Goal: Information Seeking & Learning: Learn about a topic

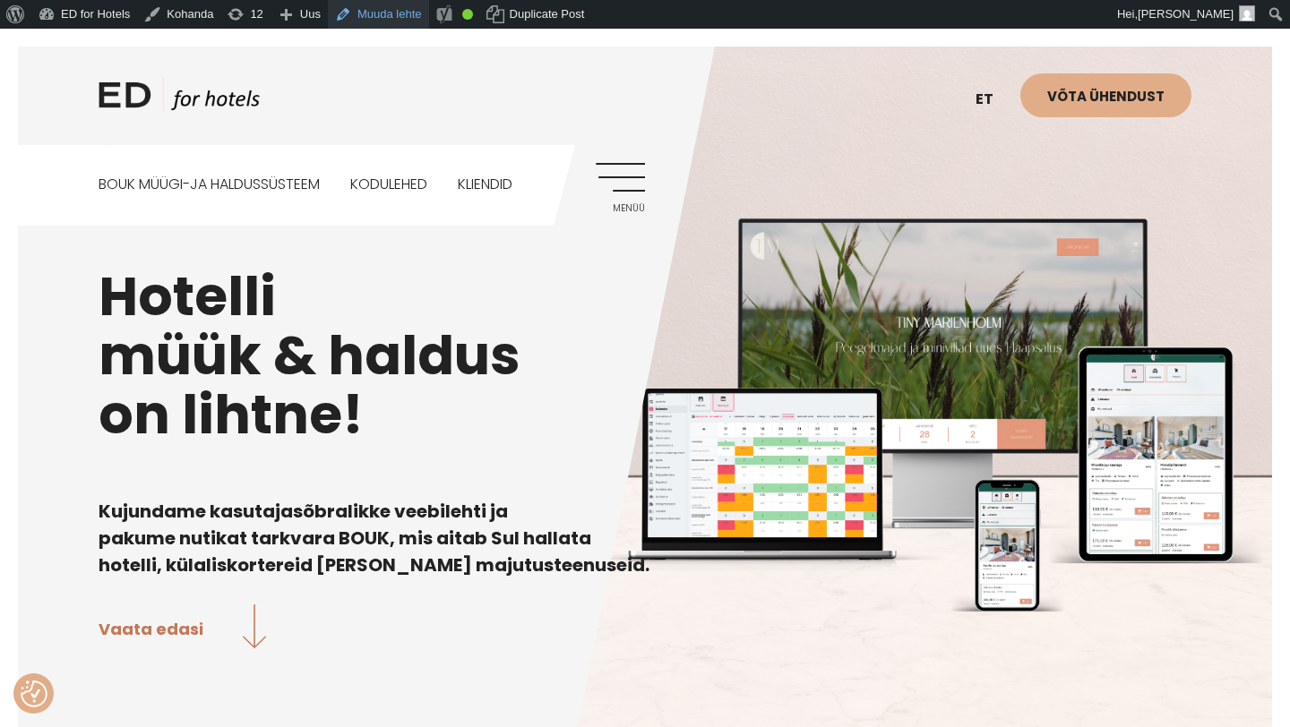
click at [395, 17] on link "Muuda lehte" at bounding box center [378, 14] width 101 height 29
click at [987, 136] on link "EN" at bounding box center [993, 144] width 54 height 44
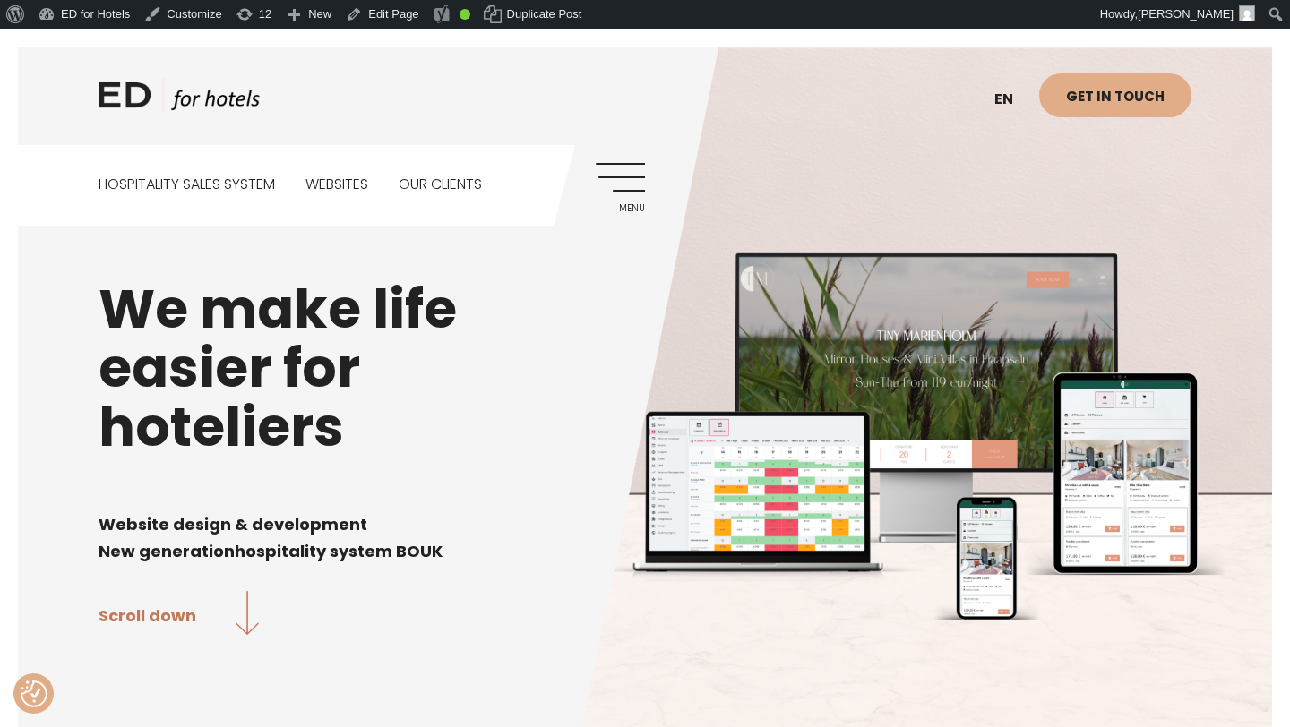
click at [601, 188] on link "Menu" at bounding box center [620, 187] width 49 height 49
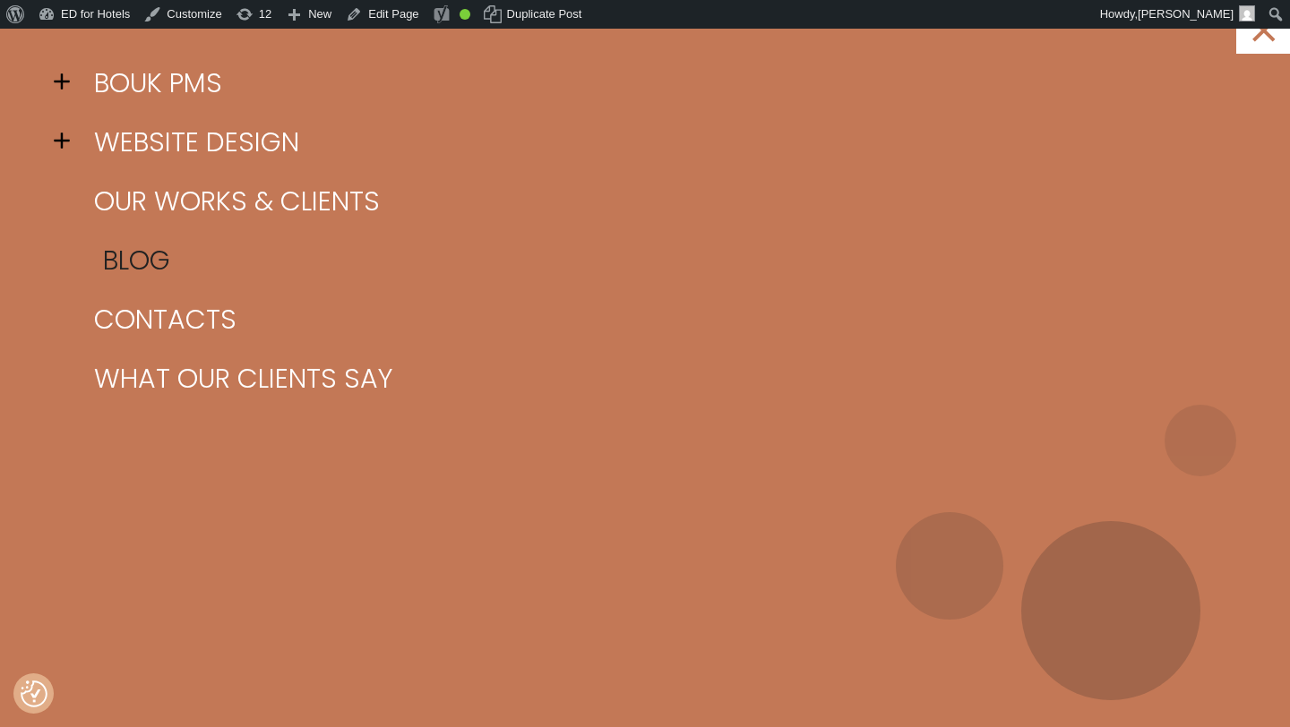
click at [115, 247] on link "Blog" at bounding box center [667, 260] width 1155 height 59
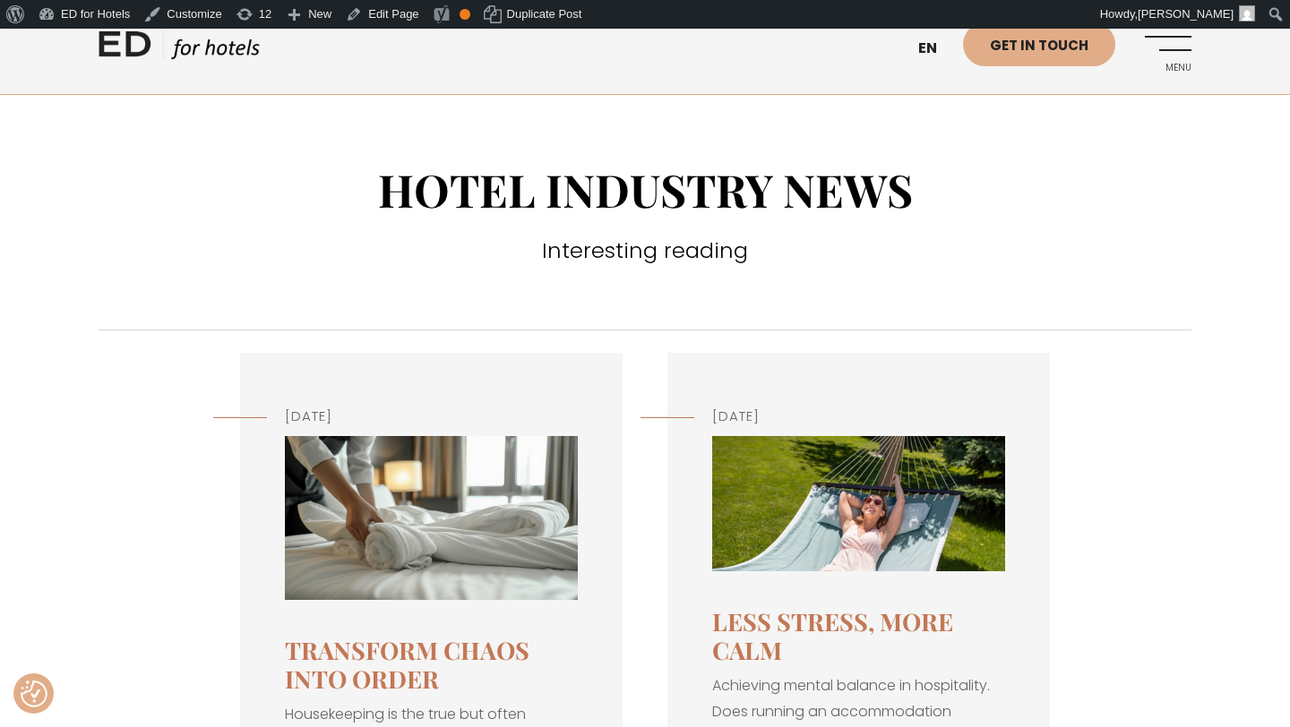
click at [460, 552] on img at bounding box center [431, 518] width 293 height 164
